Goal: Task Accomplishment & Management: Use online tool/utility

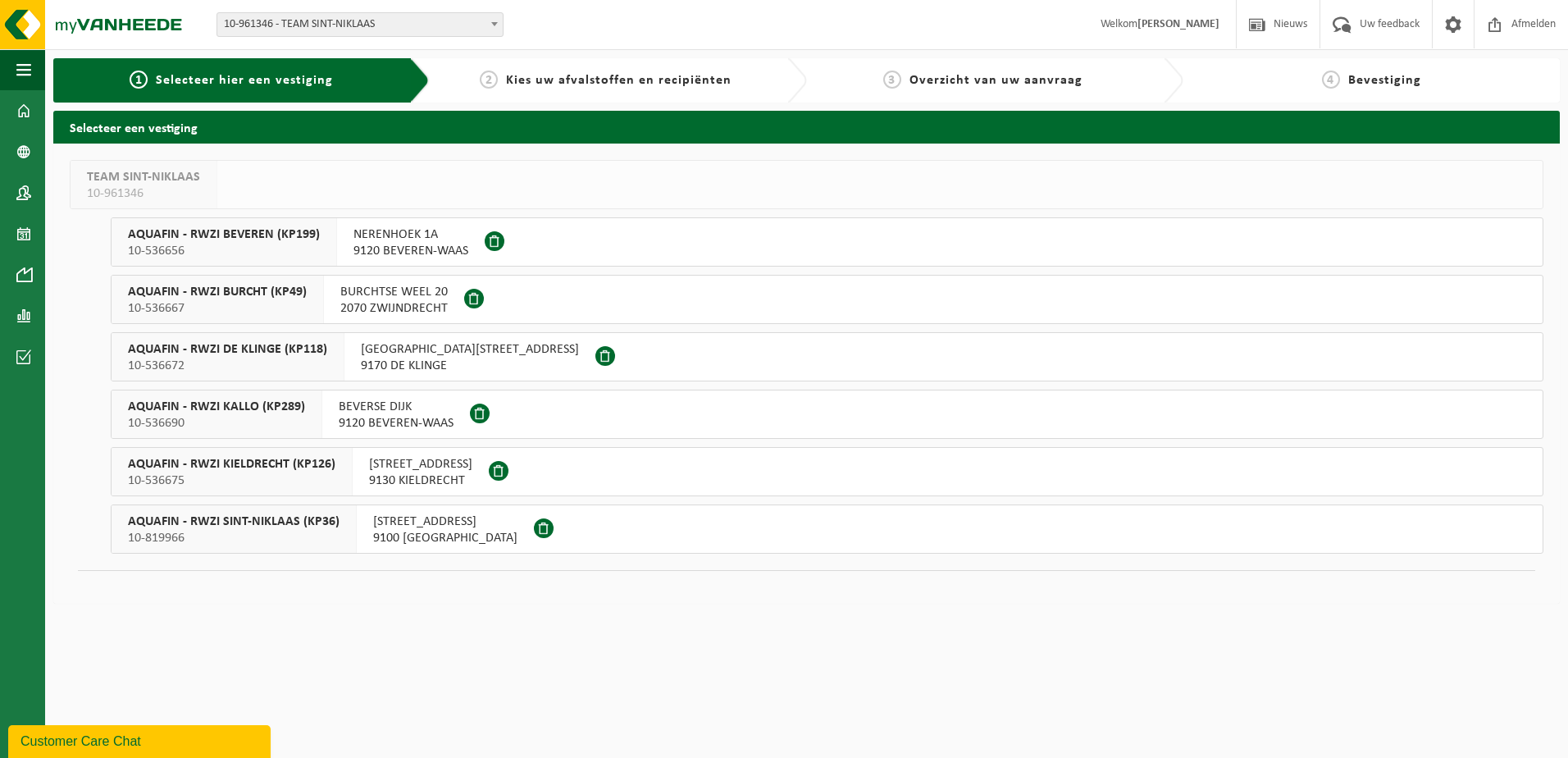
click at [249, 456] on span "AQUAFIN - RWZI KIELDRECHT (KP126)" at bounding box center [232, 464] width 207 height 16
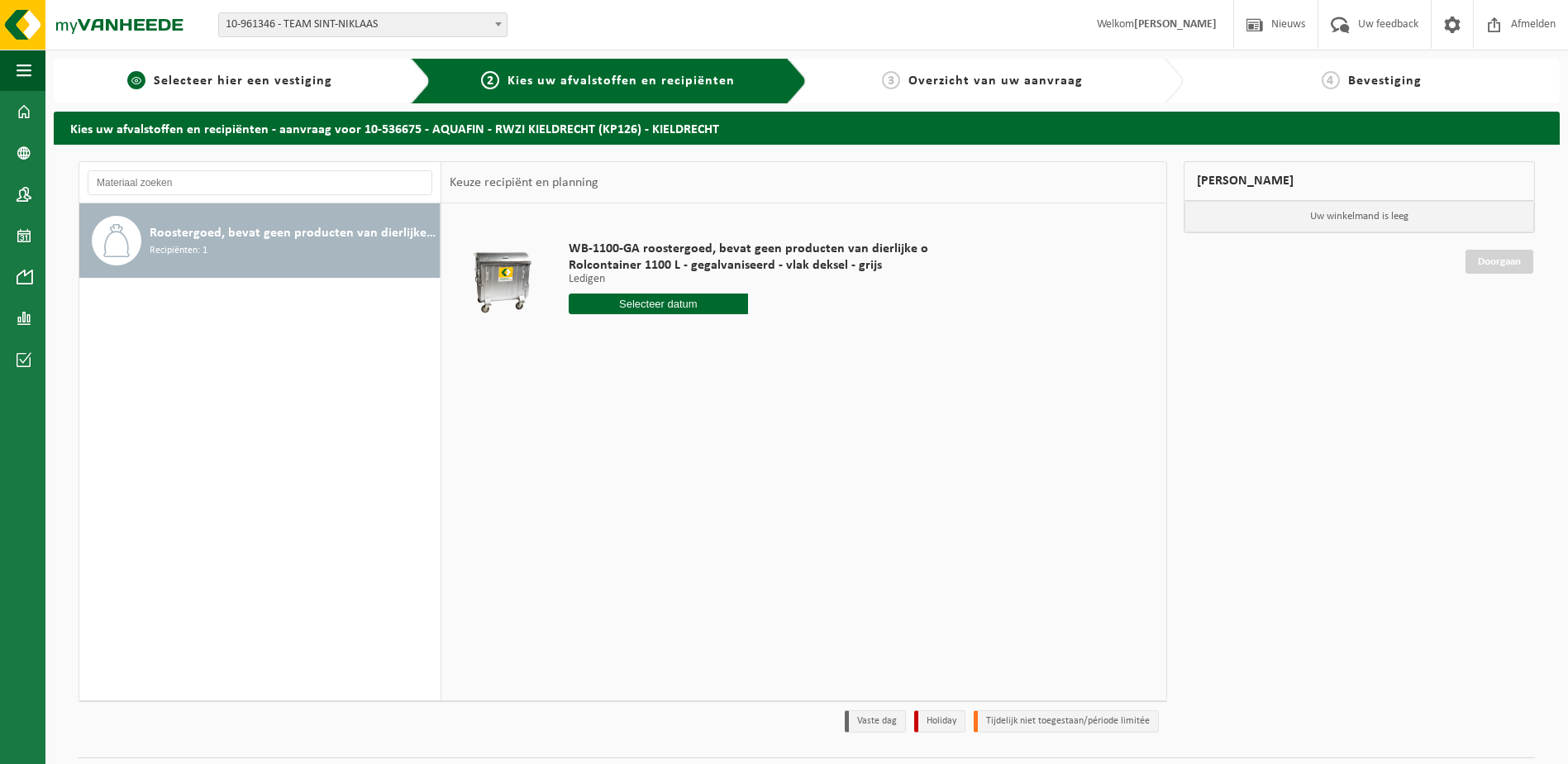
click at [180, 83] on span "Selecteer hier een vestiging" at bounding box center [243, 80] width 178 height 13
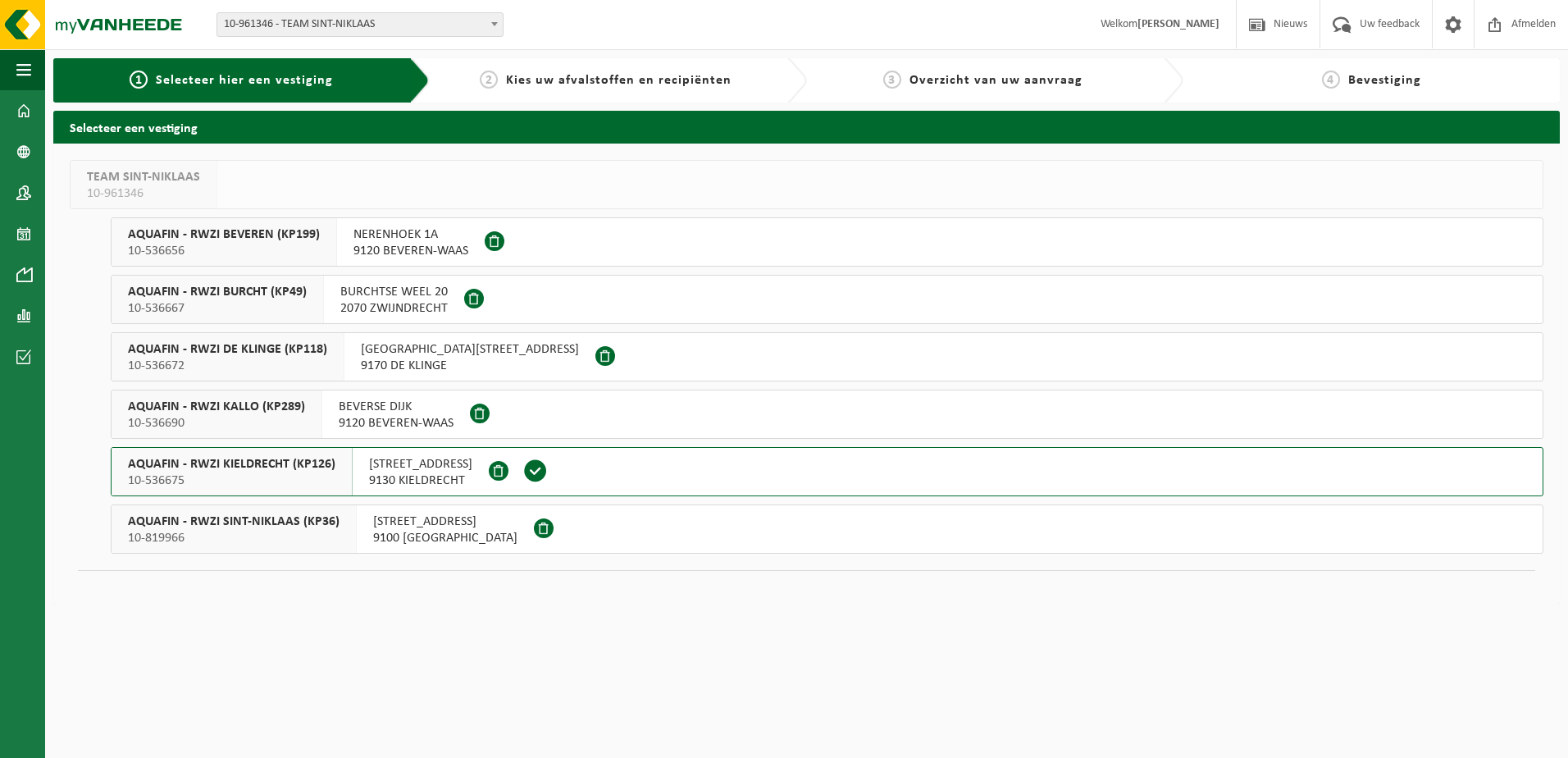
click at [940, 78] on span "Overzicht van uw aanvraag" at bounding box center [996, 80] width 173 height 13
click at [891, 79] on span "3" at bounding box center [892, 79] width 18 height 18
click at [23, 112] on span at bounding box center [23, 110] width 15 height 41
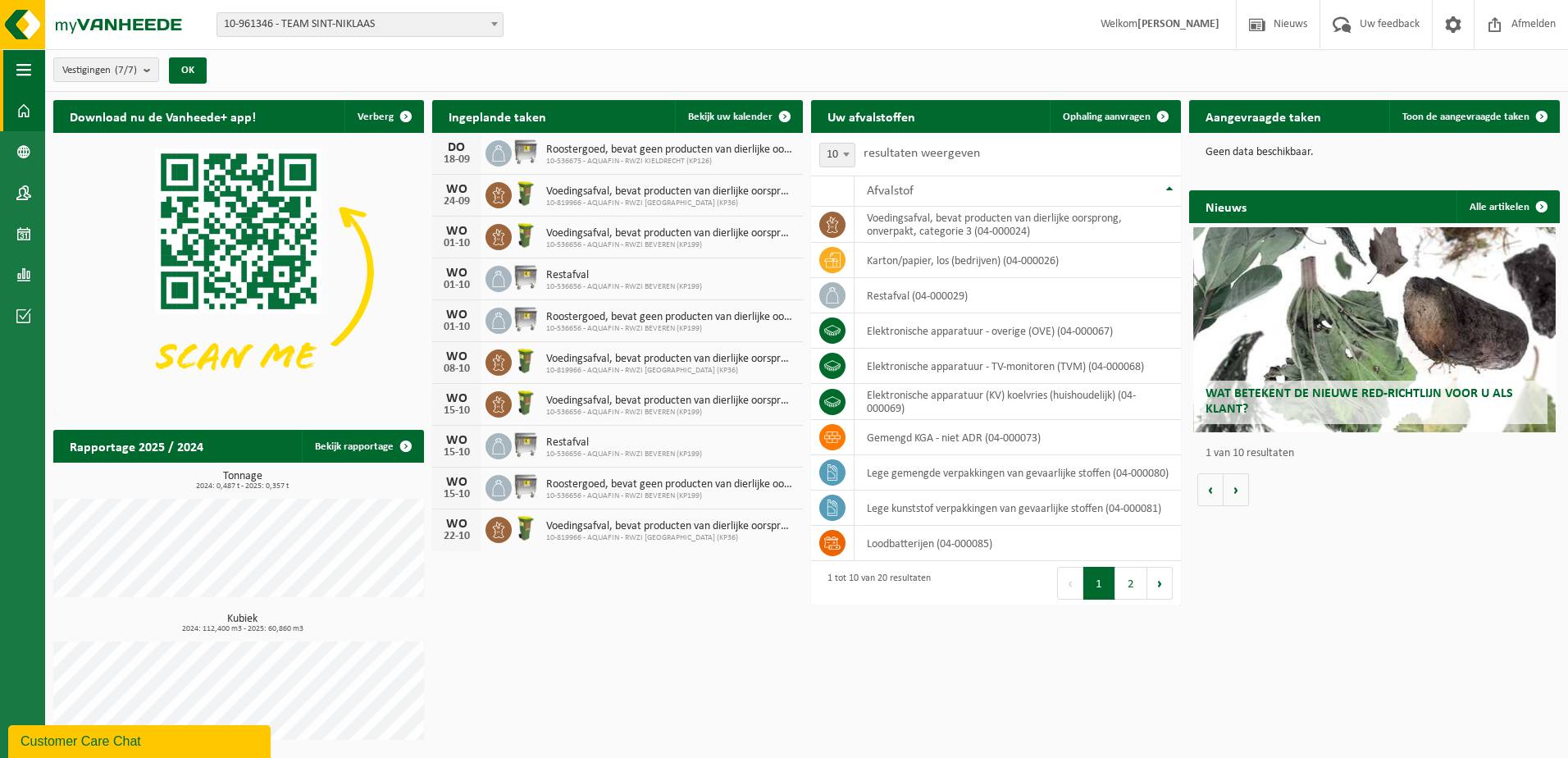
click at [16, 72] on button "Navigatie" at bounding box center [23, 69] width 45 height 41
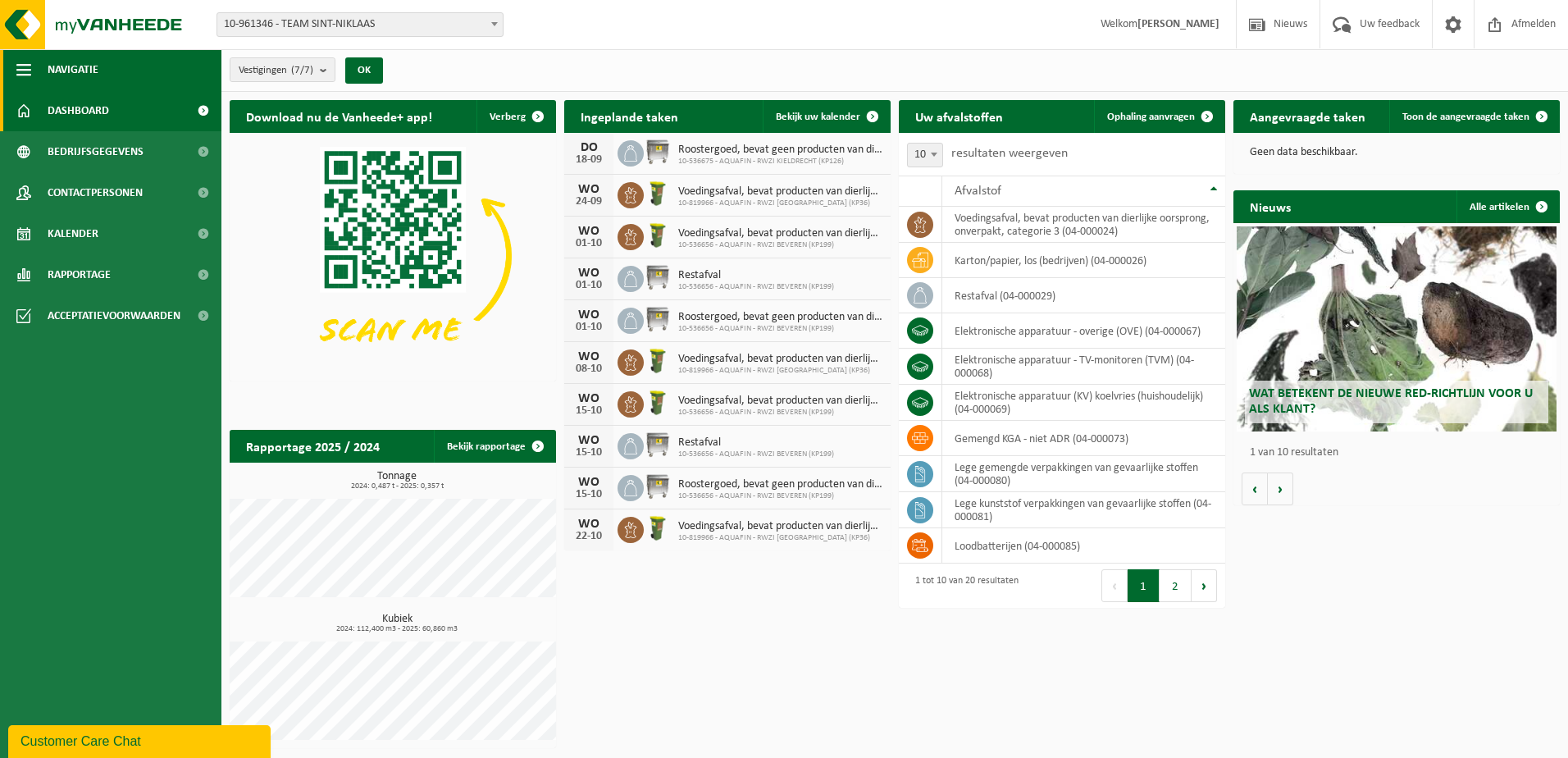
click at [16, 72] on button "Navigatie" at bounding box center [110, 69] width 221 height 41
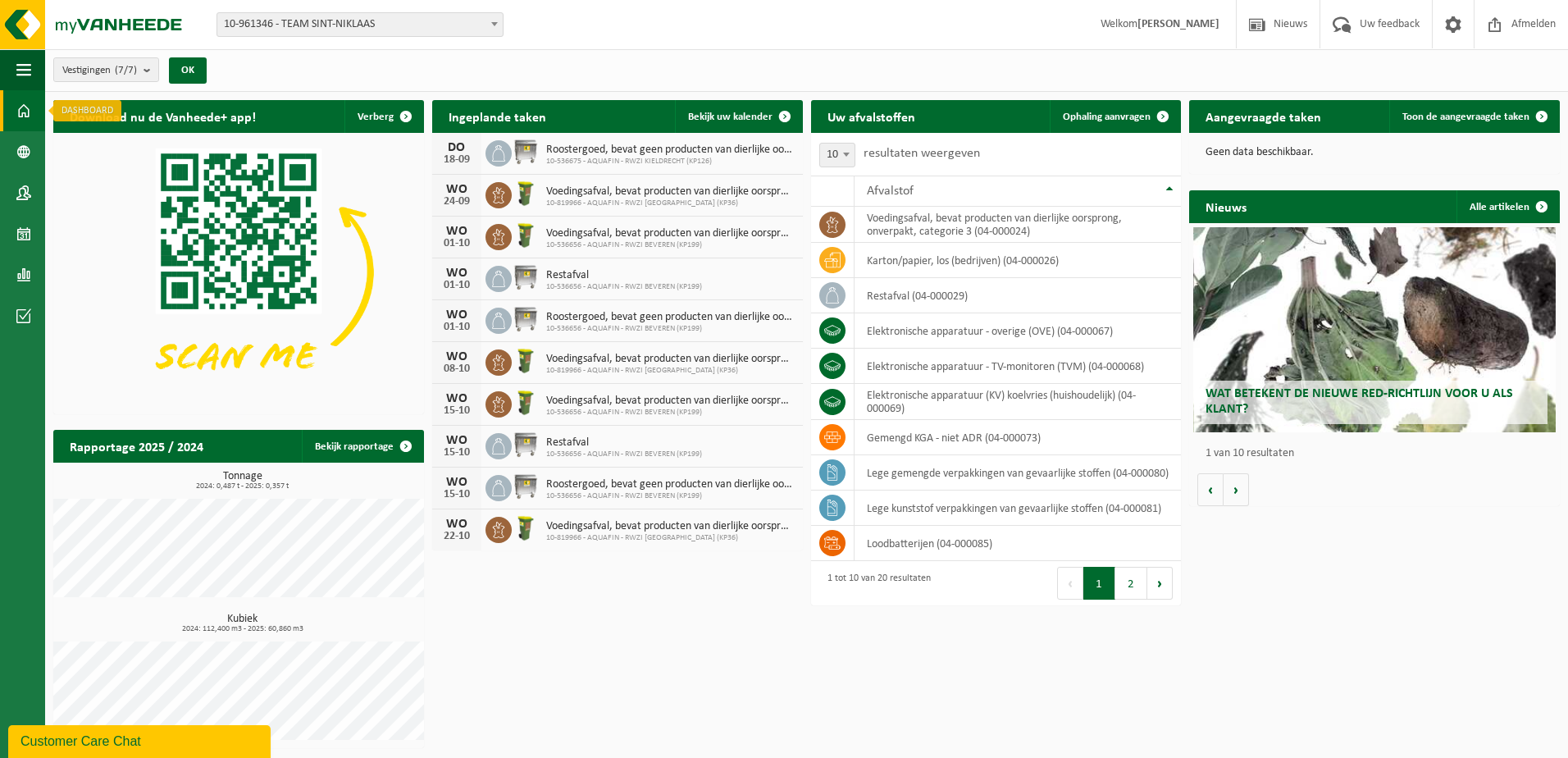
click at [23, 110] on span at bounding box center [23, 110] width 15 height 41
click at [191, 75] on button "OK" at bounding box center [187, 70] width 37 height 26
